Goal: Register for event/course

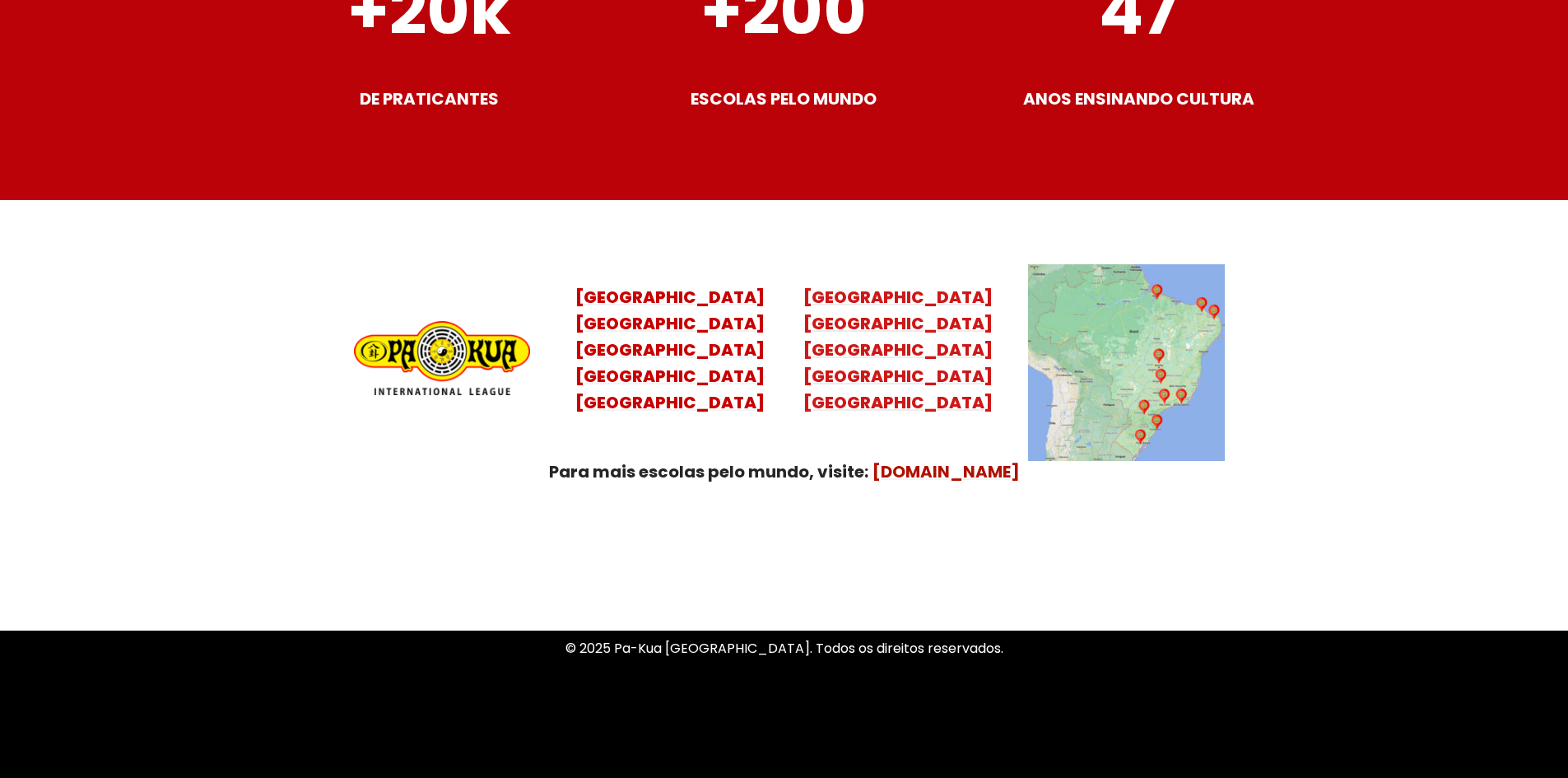
scroll to position [6490, 0]
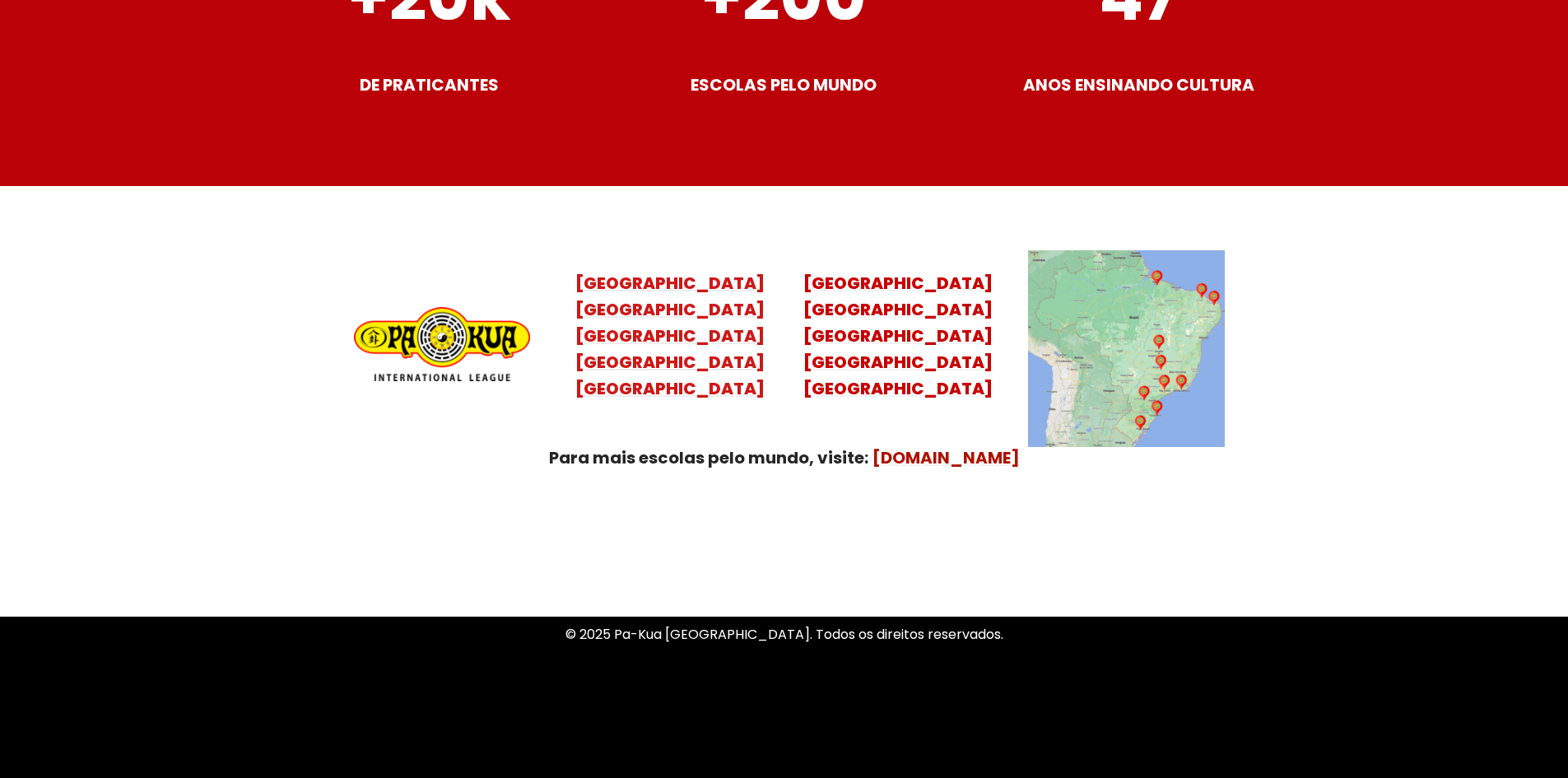
click at [661, 272] on mark "[GEOGRAPHIC_DATA]" at bounding box center [670, 283] width 189 height 23
click at [667, 272] on mark "[GEOGRAPHIC_DATA]" at bounding box center [670, 283] width 189 height 23
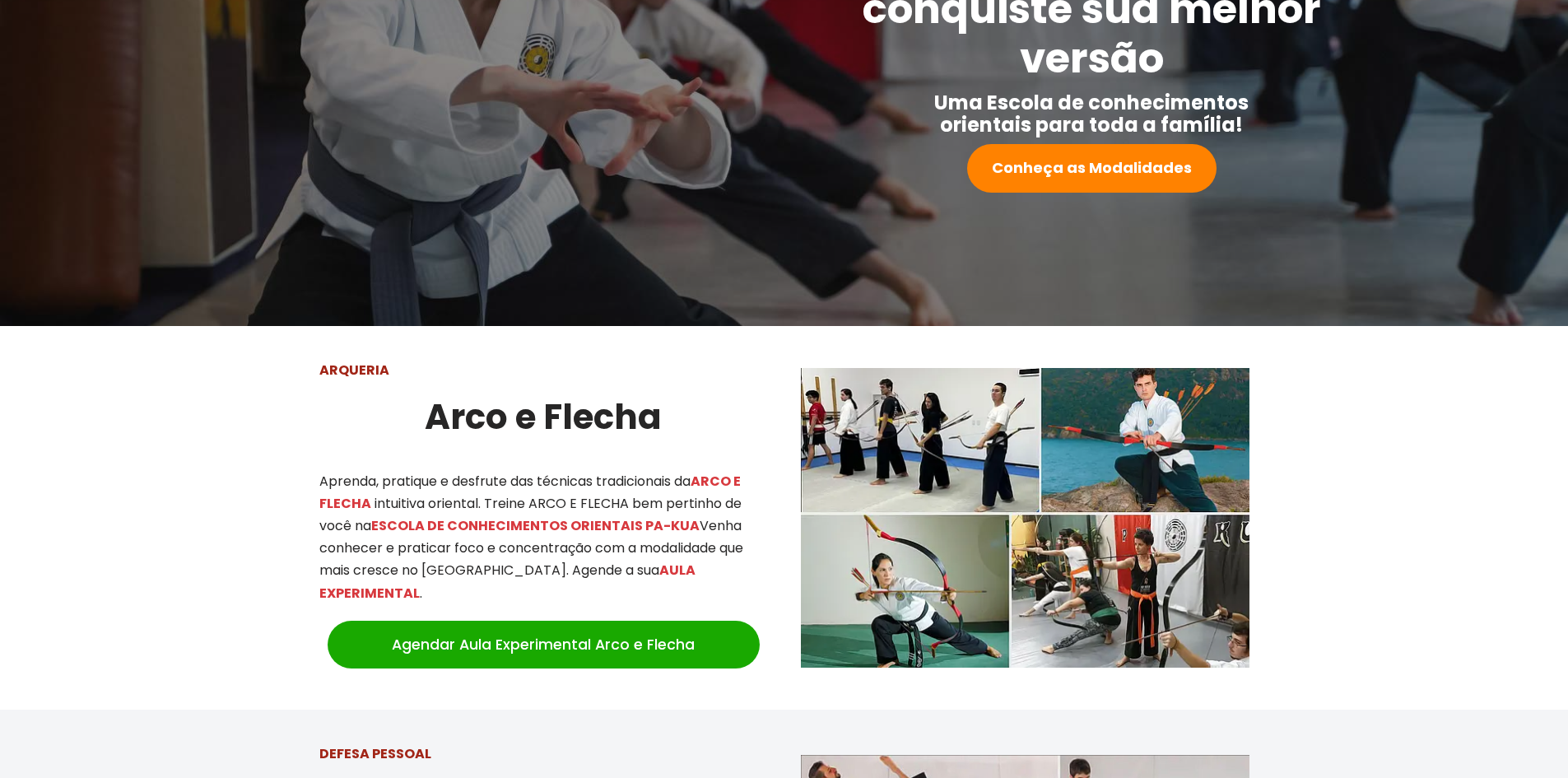
scroll to position [205, 0]
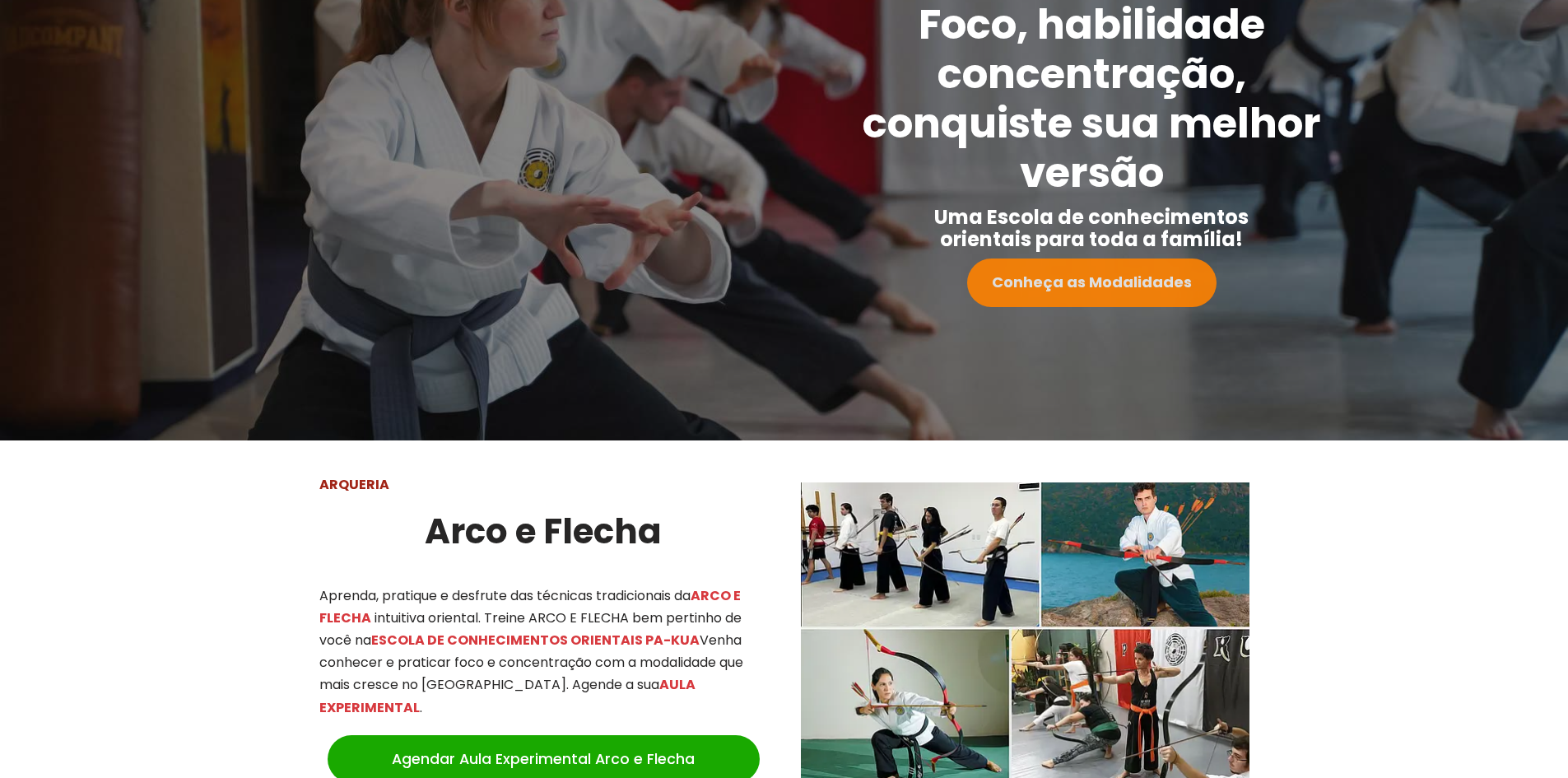
click at [1111, 275] on strong "Conheça as Modalidades" at bounding box center [1092, 282] width 200 height 21
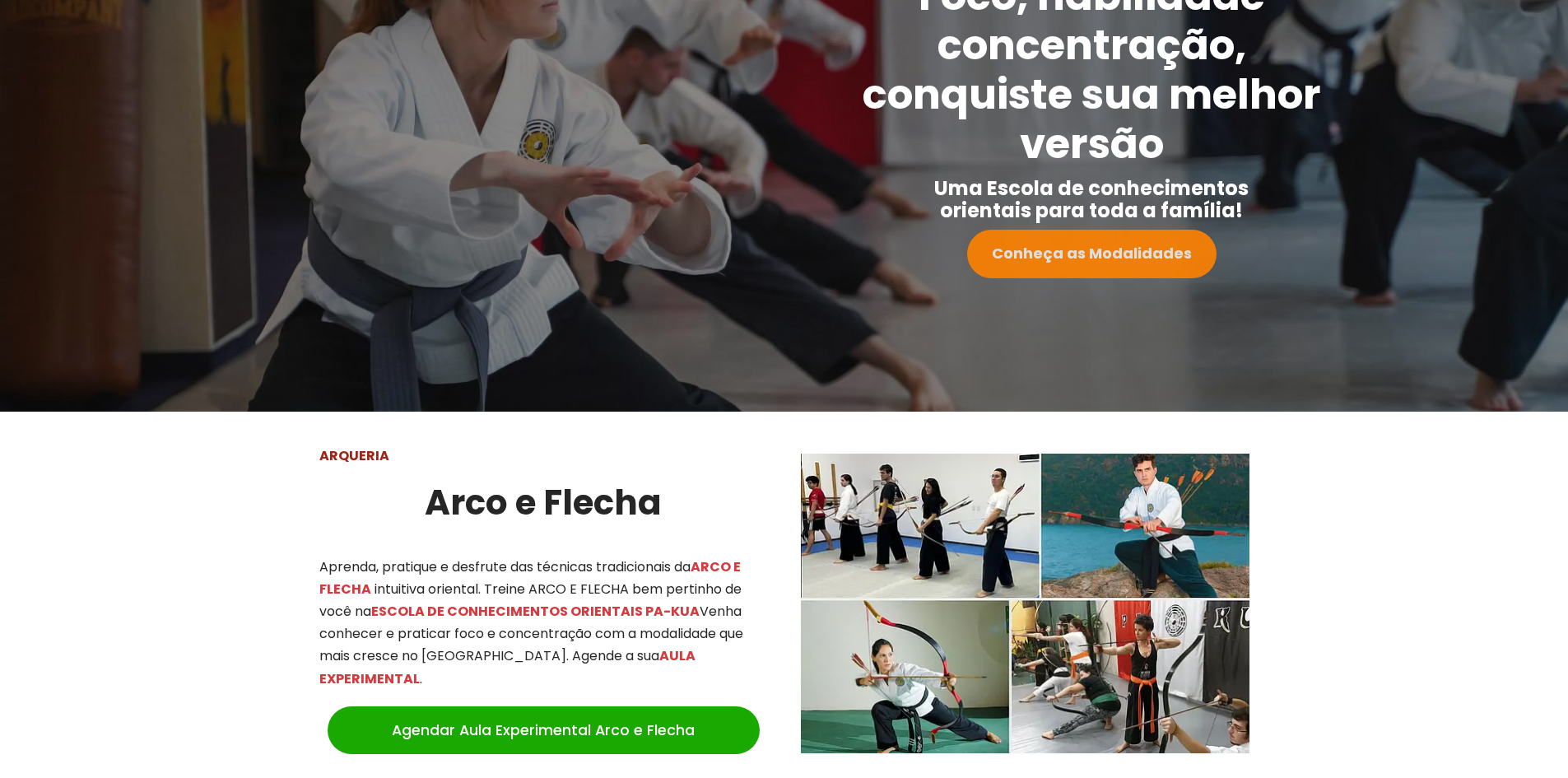
scroll to position [0, 0]
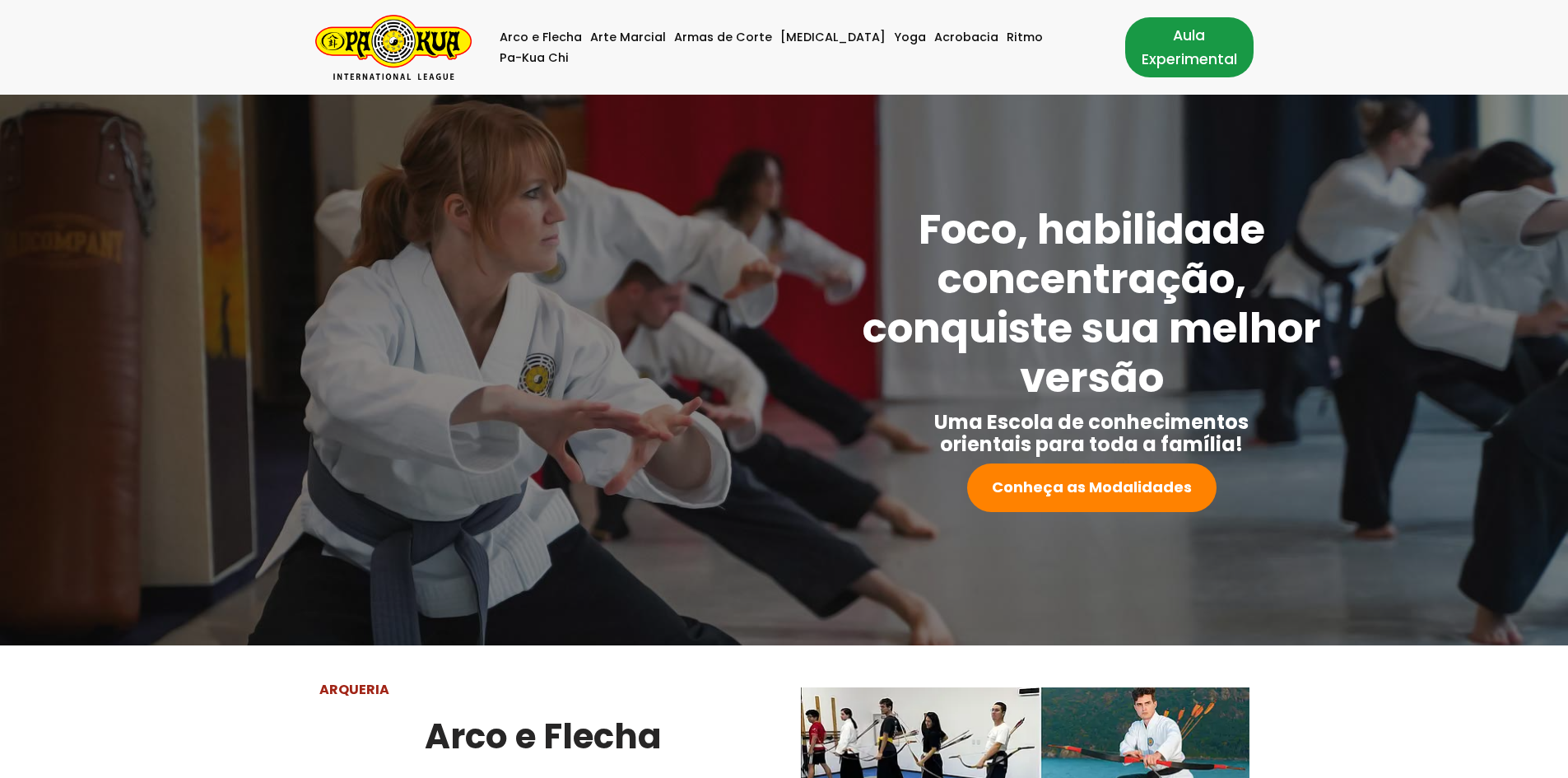
click at [1150, 49] on link "Aula Experimental" at bounding box center [1188, 46] width 128 height 59
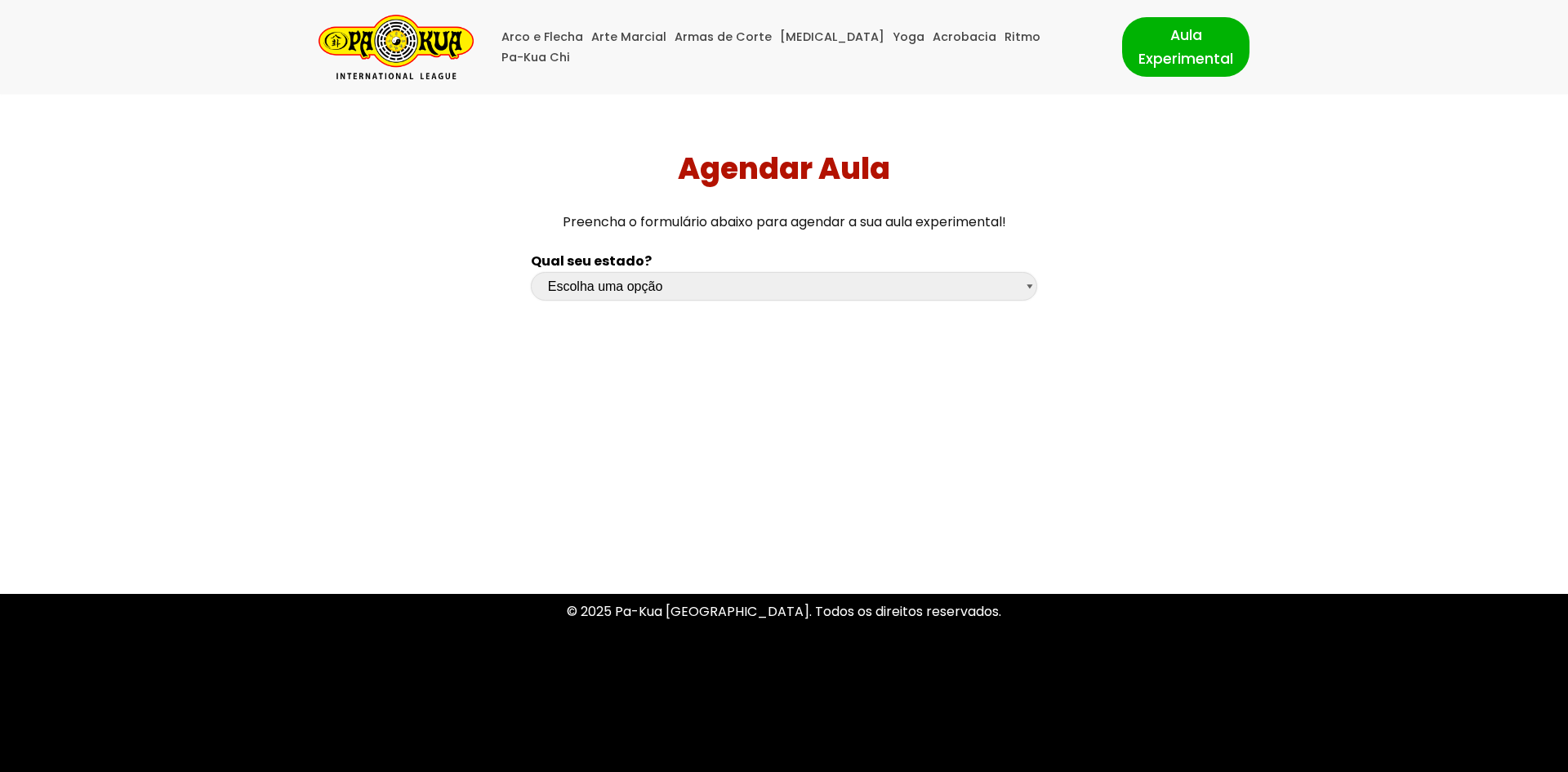
click at [759, 287] on select "Escolha uma opção [GEOGRAPHIC_DATA] [GEOGRAPHIC_DATA] [GEOGRAPHIC_DATA] [GEOGRA…" at bounding box center [784, 287] width 507 height 29
select select "rs"
click at [531, 272] on select "Escolha uma opção [GEOGRAPHIC_DATA] [GEOGRAPHIC_DATA] [GEOGRAPHIC_DATA] [GEOGRA…" at bounding box center [784, 287] width 507 height 29
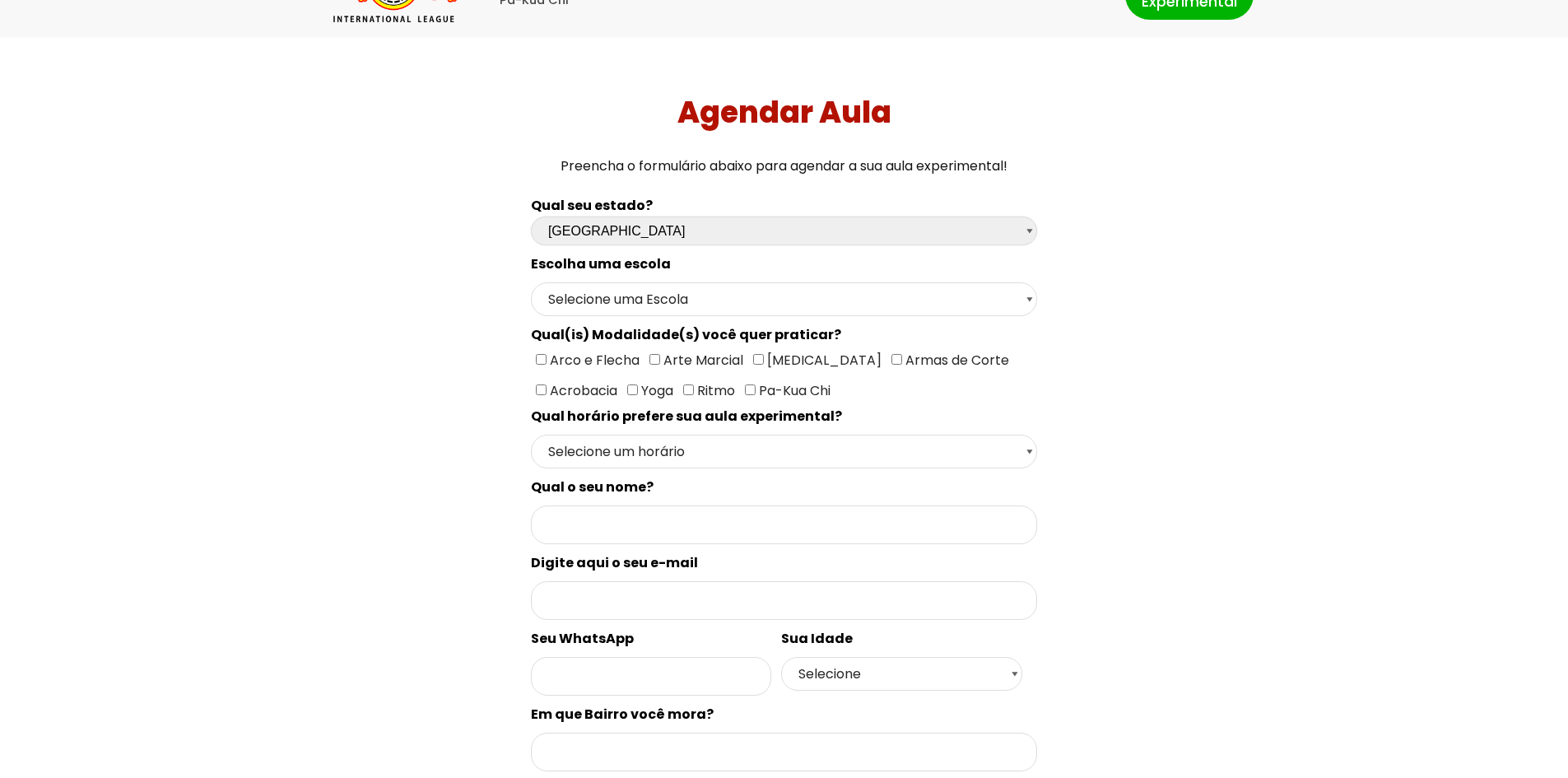
scroll to position [165, 0]
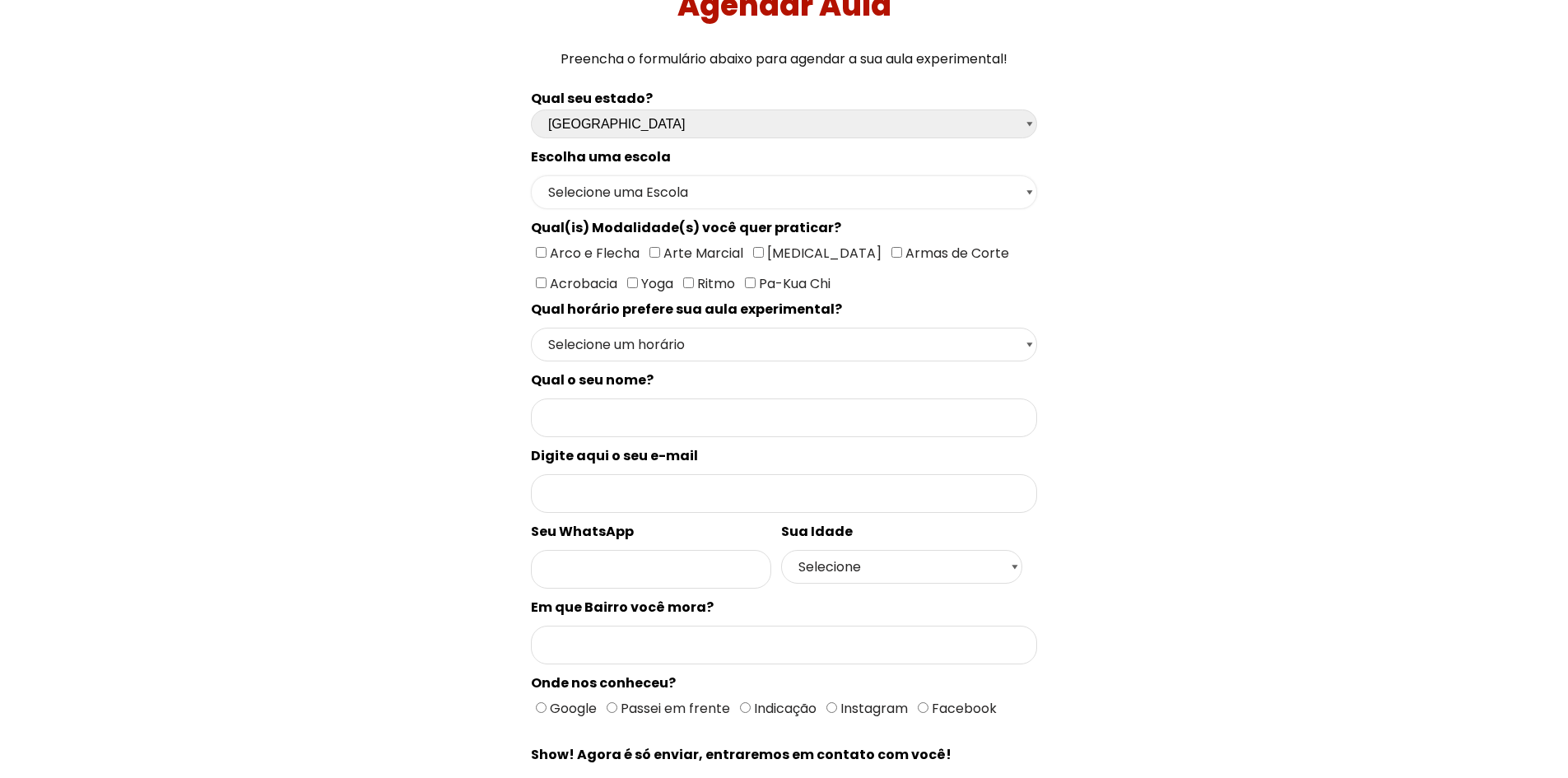
click at [745, 197] on select "Selecione uma Escola Campo [GEOGRAPHIC_DATA] - Escola Canela Canoas - Escola Ca…" at bounding box center [783, 192] width 506 height 34
select select "[GEOGRAPHIC_DATA]"
click at [531, 175] on select "Selecione uma Escola Campo [GEOGRAPHIC_DATA] - Escola Canela Canoas - Escola Ca…" at bounding box center [783, 192] width 506 height 34
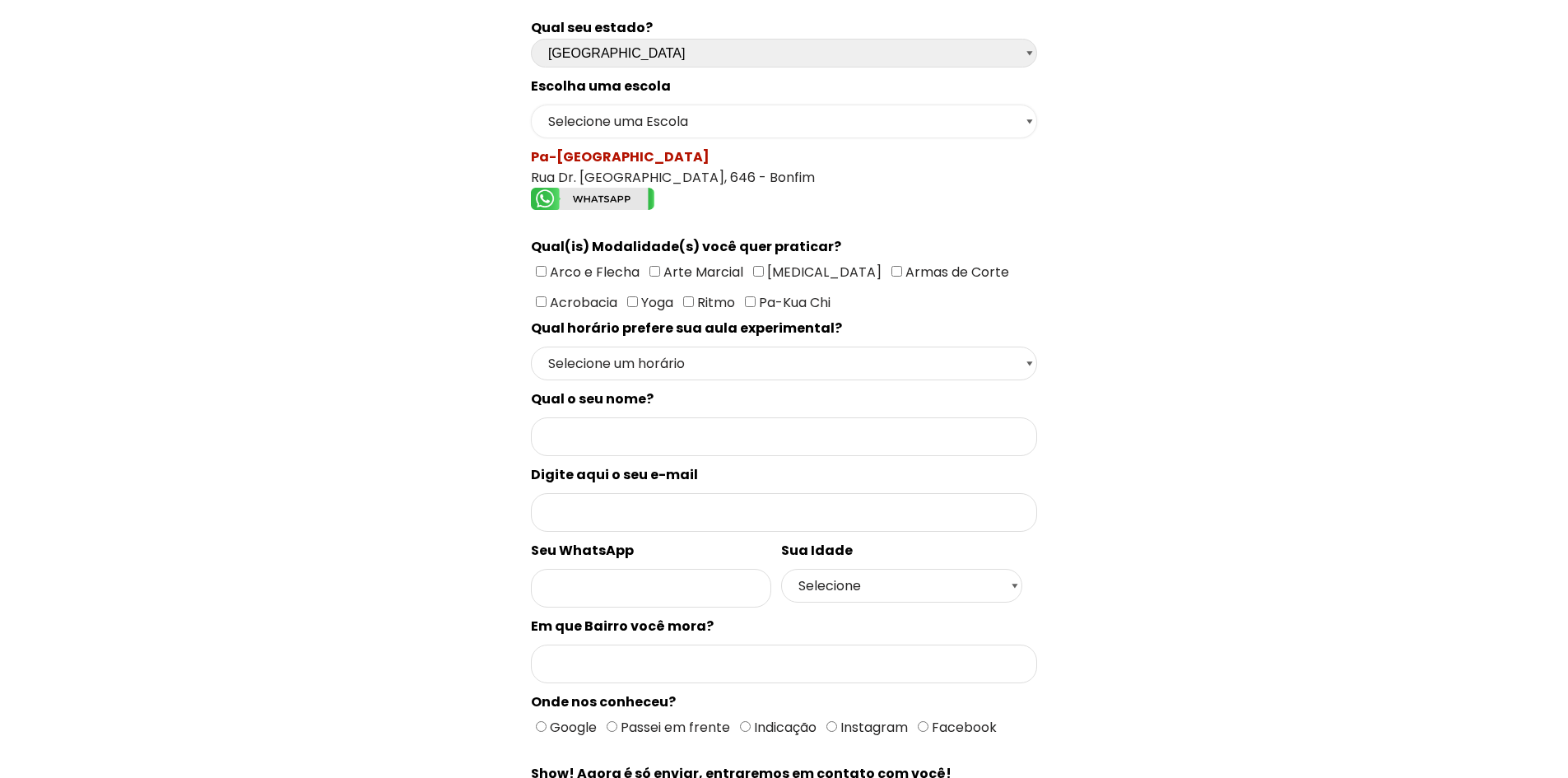
scroll to position [0, 0]
